Goal: Check status

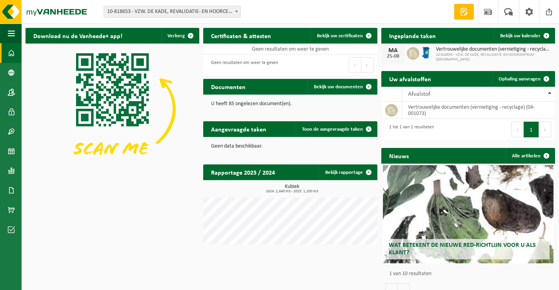
click at [452, 51] on span "Vertrouwelijke documenten (vernietiging - recyclage)" at bounding box center [493, 49] width 115 height 6
click at [410, 56] on icon at bounding box center [413, 53] width 8 height 8
click at [395, 55] on div "25-08" at bounding box center [393, 56] width 16 height 5
click at [550, 50] on span "Vertrouwelijke documenten (vernietiging - recyclage)" at bounding box center [493, 49] width 115 height 6
click at [547, 34] on span at bounding box center [547, 36] width 16 height 16
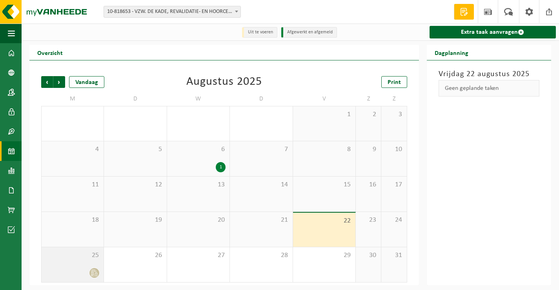
click at [93, 273] on icon at bounding box center [93, 272] width 2 height 2
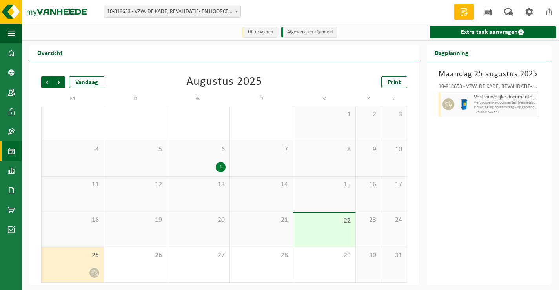
click at [512, 108] on span "Omwisseling op aanvraag - op geplande route (incl. verwerking)" at bounding box center [506, 107] width 64 height 5
drag, startPoint x: 512, startPoint y: 108, endPoint x: 450, endPoint y: 103, distance: 63.0
click at [450, 103] on icon at bounding box center [448, 104] width 7 height 7
click at [462, 103] on img at bounding box center [464, 104] width 12 height 12
click at [549, 147] on div "Maandag 25 augustus 2025 10-818653 - VZW. DE KADE, REVALIDATIE- EN HOORCENTRUM …" at bounding box center [489, 172] width 125 height 225
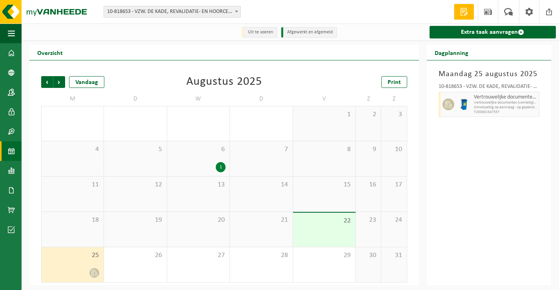
click at [261, 30] on li "Uit te voeren" at bounding box center [259, 32] width 35 height 11
click at [261, 31] on li "Uit te voeren" at bounding box center [259, 32] width 35 height 11
click at [93, 273] on icon at bounding box center [93, 272] width 2 height 2
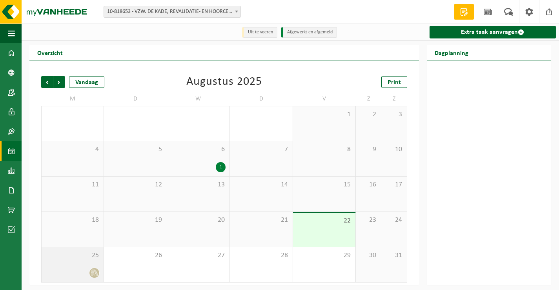
click at [93, 273] on icon at bounding box center [93, 272] width 2 height 2
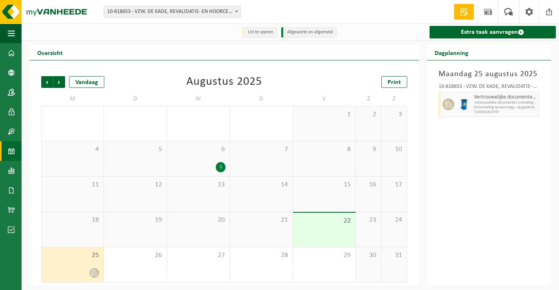
click at [459, 87] on div "10-818653 - VZW. DE KADE, REVALIDATIE- EN HOORCENTRUM [GEOGRAPHIC_DATA]" at bounding box center [489, 88] width 101 height 8
click at [469, 98] on div at bounding box center [464, 104] width 16 height 25
click at [472, 99] on div "Vertrouwelijke documenten (vernietiging - recyclage) Vertrouwelijke documenten …" at bounding box center [506, 104] width 68 height 25
drag, startPoint x: 539, startPoint y: 112, endPoint x: 562, endPoint y: 111, distance: 23.2
click at [559, 111] on html "Vestiging: 10-818653 - VZW. DE KADE, REVALIDATIE- EN HOORCENTRUM SPERMALIE - BR…" at bounding box center [279, 145] width 559 height 290
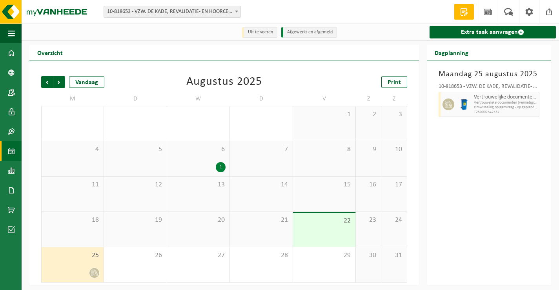
scroll to position [1, 0]
click at [549, 148] on div "Maandag 25 augustus 2025 10-818653 - VZW. DE KADE, REVALIDATIE- EN HOORCENTRUM …" at bounding box center [489, 172] width 125 height 225
click at [495, 158] on div "Maandag 25 augustus 2025 10-818653 - VZW. DE KADE, REVALIDATIE- EN HOORCENTRUM …" at bounding box center [489, 172] width 125 height 225
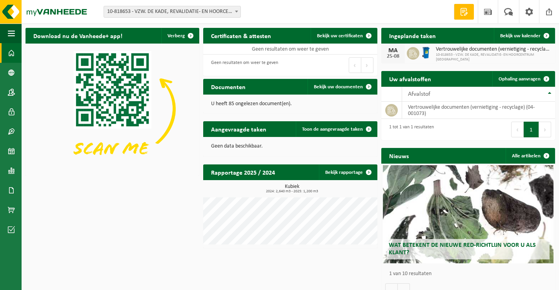
scroll to position [13, 0]
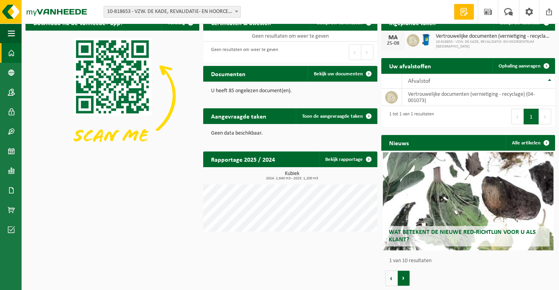
click at [402, 277] on button "Volgende" at bounding box center [404, 278] width 12 height 16
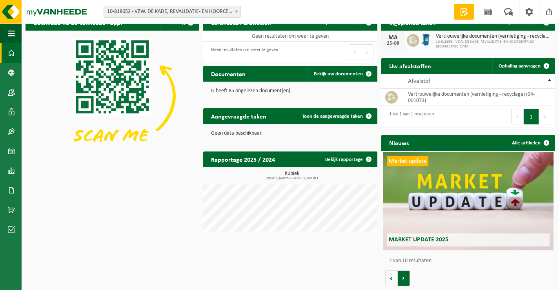
click at [402, 277] on button "Volgende" at bounding box center [404, 278] width 12 height 16
click at [392, 278] on button "Vorige" at bounding box center [391, 278] width 13 height 16
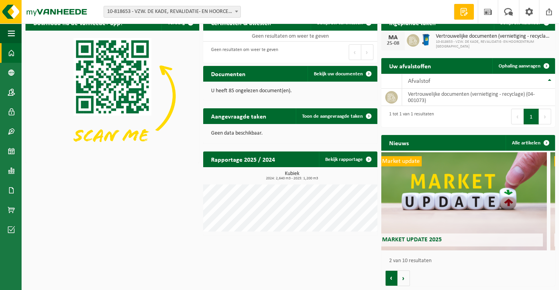
click at [392, 278] on button "Vorige" at bounding box center [391, 278] width 13 height 16
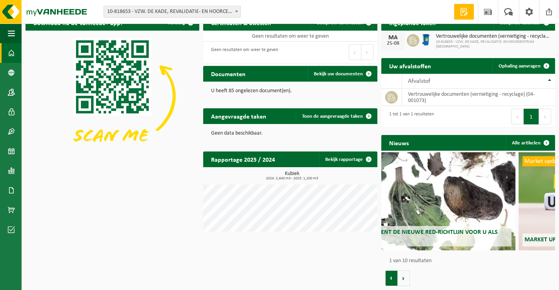
click at [392, 278] on button "Vorige" at bounding box center [391, 278] width 13 height 16
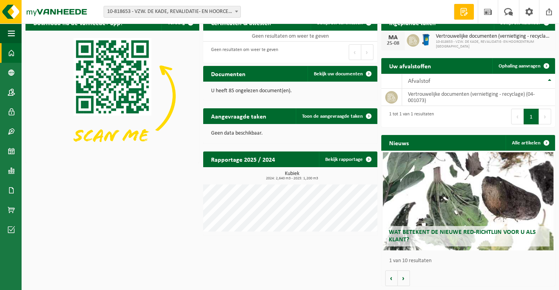
scroll to position [0, 0]
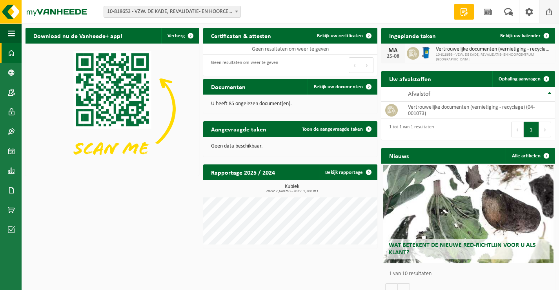
click at [547, 15] on span at bounding box center [549, 11] width 12 height 23
